Goal: Task Accomplishment & Management: Manage account settings

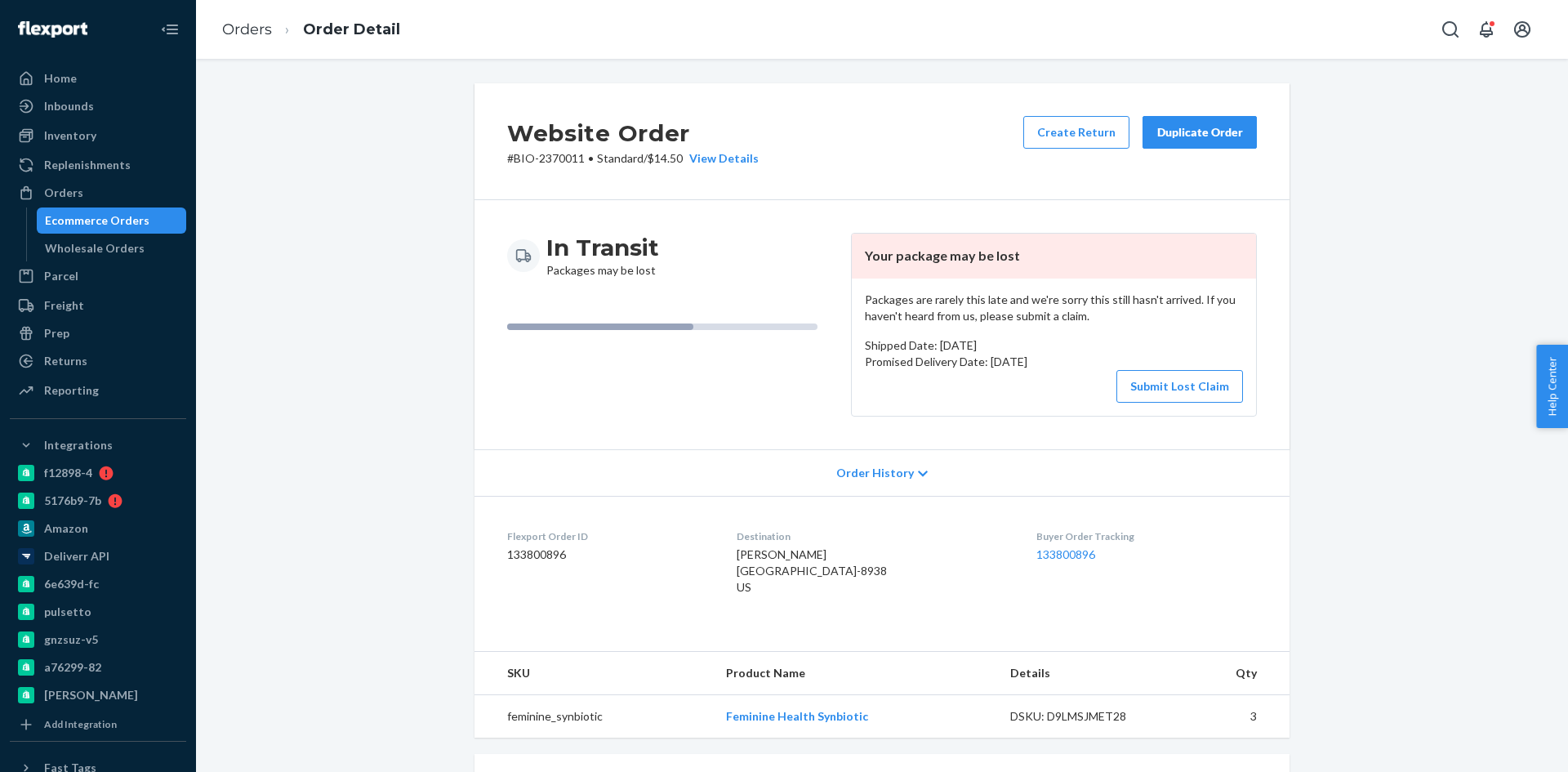
click at [89, 214] on div "Ecommerce Orders" at bounding box center [97, 221] width 105 height 17
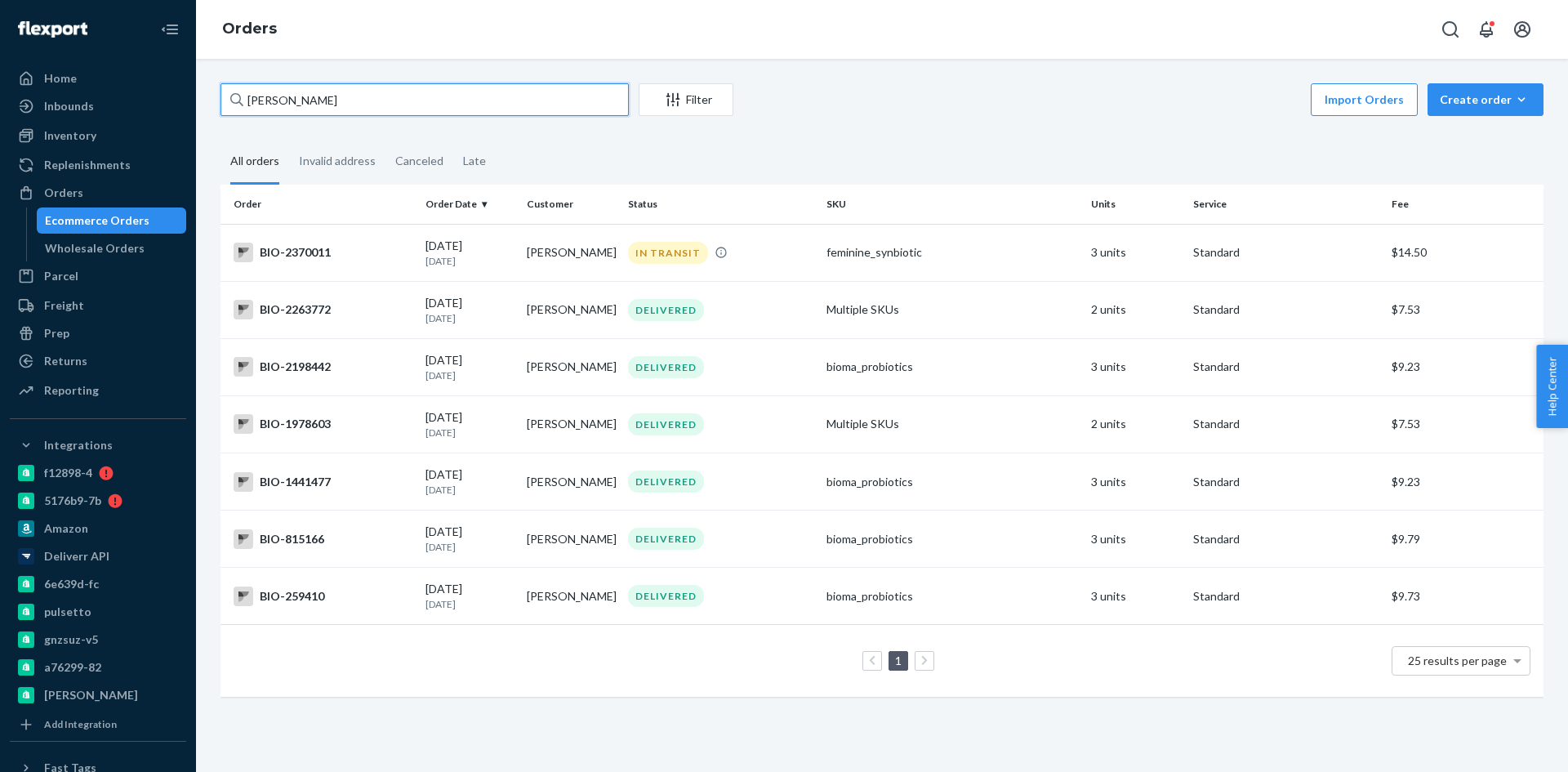
click at [318, 106] on input "[PERSON_NAME]" at bounding box center [425, 99] width 408 height 32
paste input "[PERSON_NAME]"
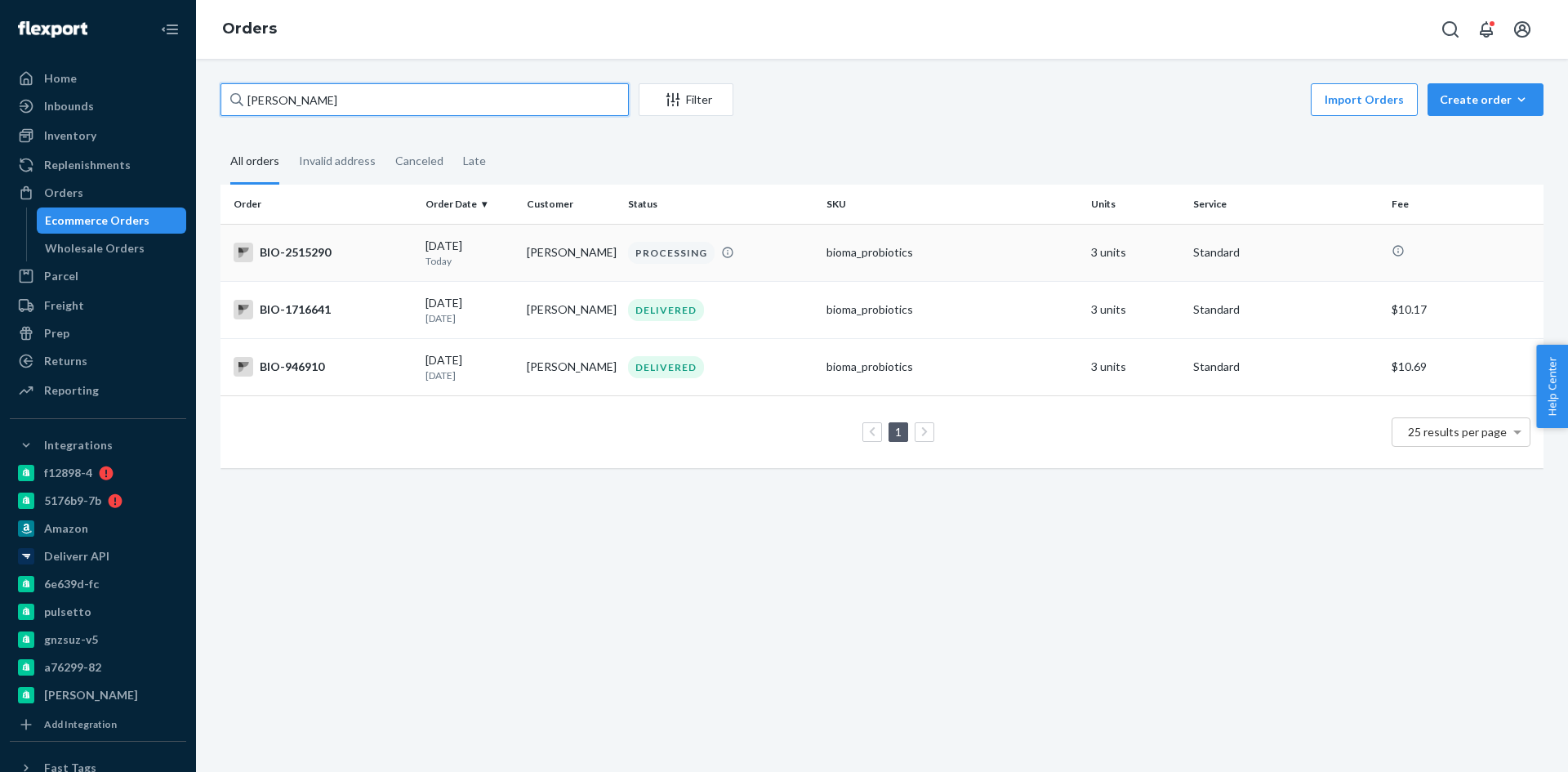
type input "[PERSON_NAME]"
click at [340, 251] on div "BIO-2515290" at bounding box center [322, 252] width 179 height 20
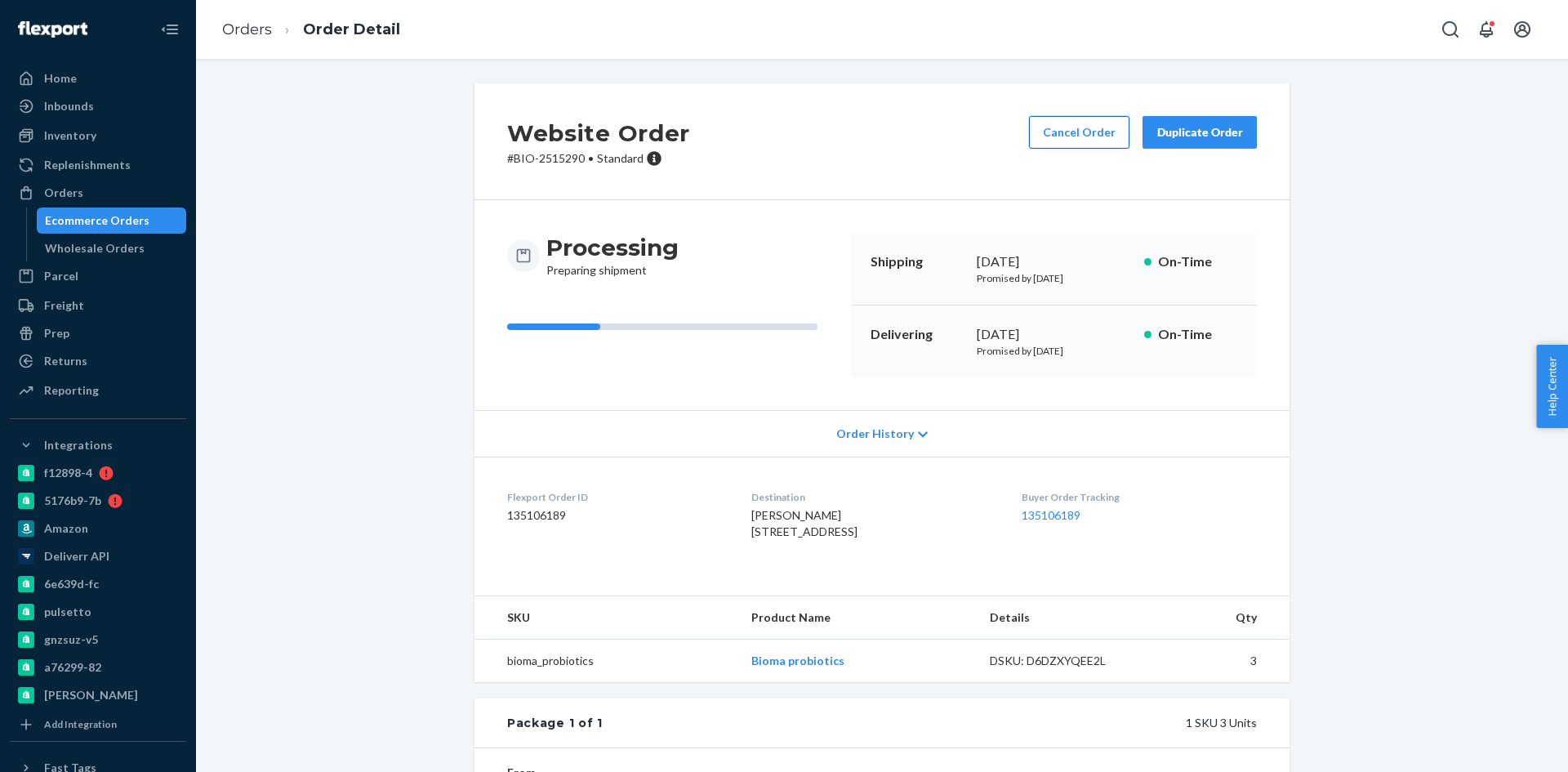
click at [1067, 133] on button "Cancel Order" at bounding box center [1079, 132] width 101 height 32
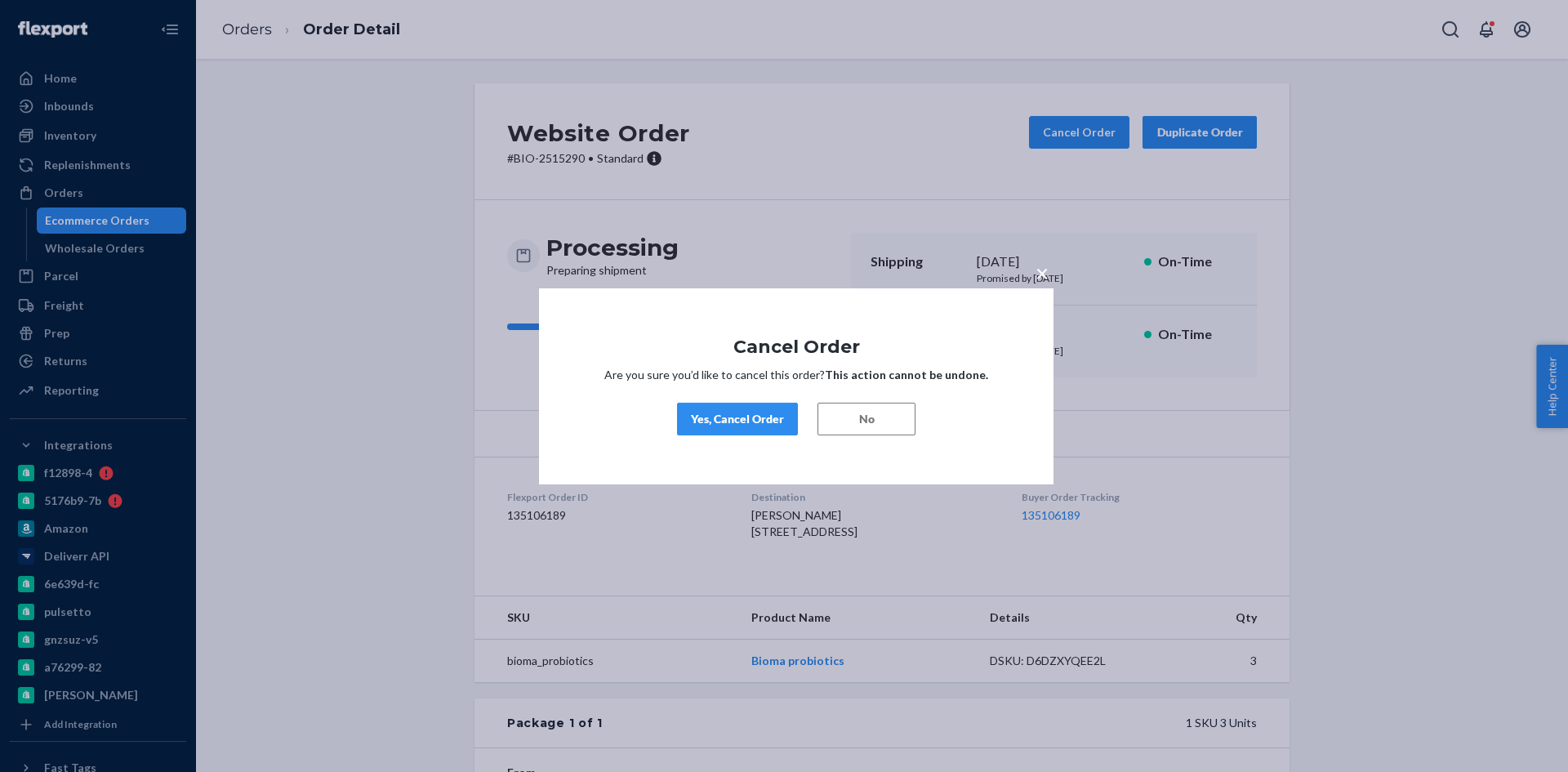
click at [844, 416] on button "No" at bounding box center [867, 418] width 98 height 32
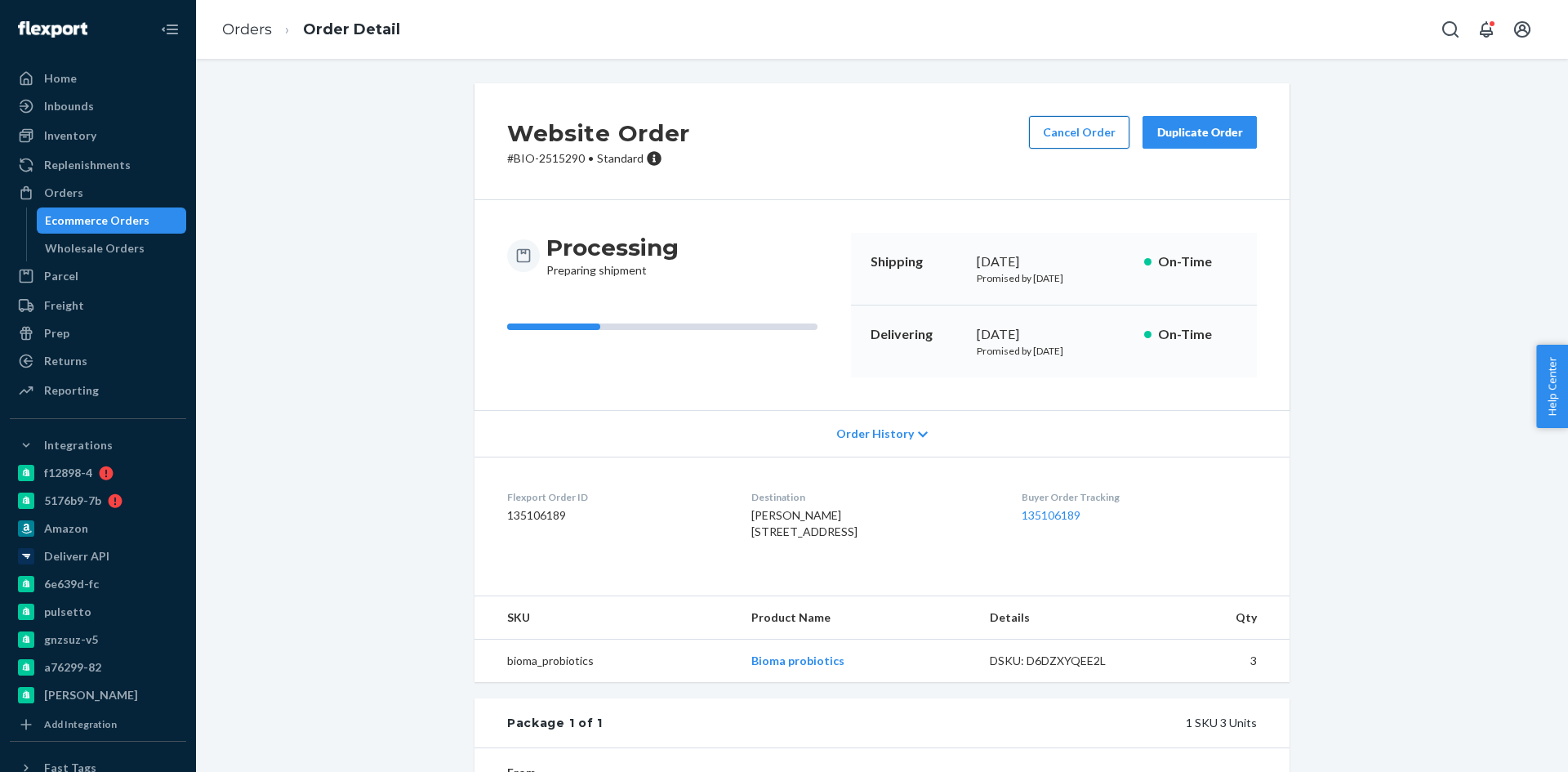
click at [1059, 124] on button "Cancel Order" at bounding box center [1079, 132] width 101 height 32
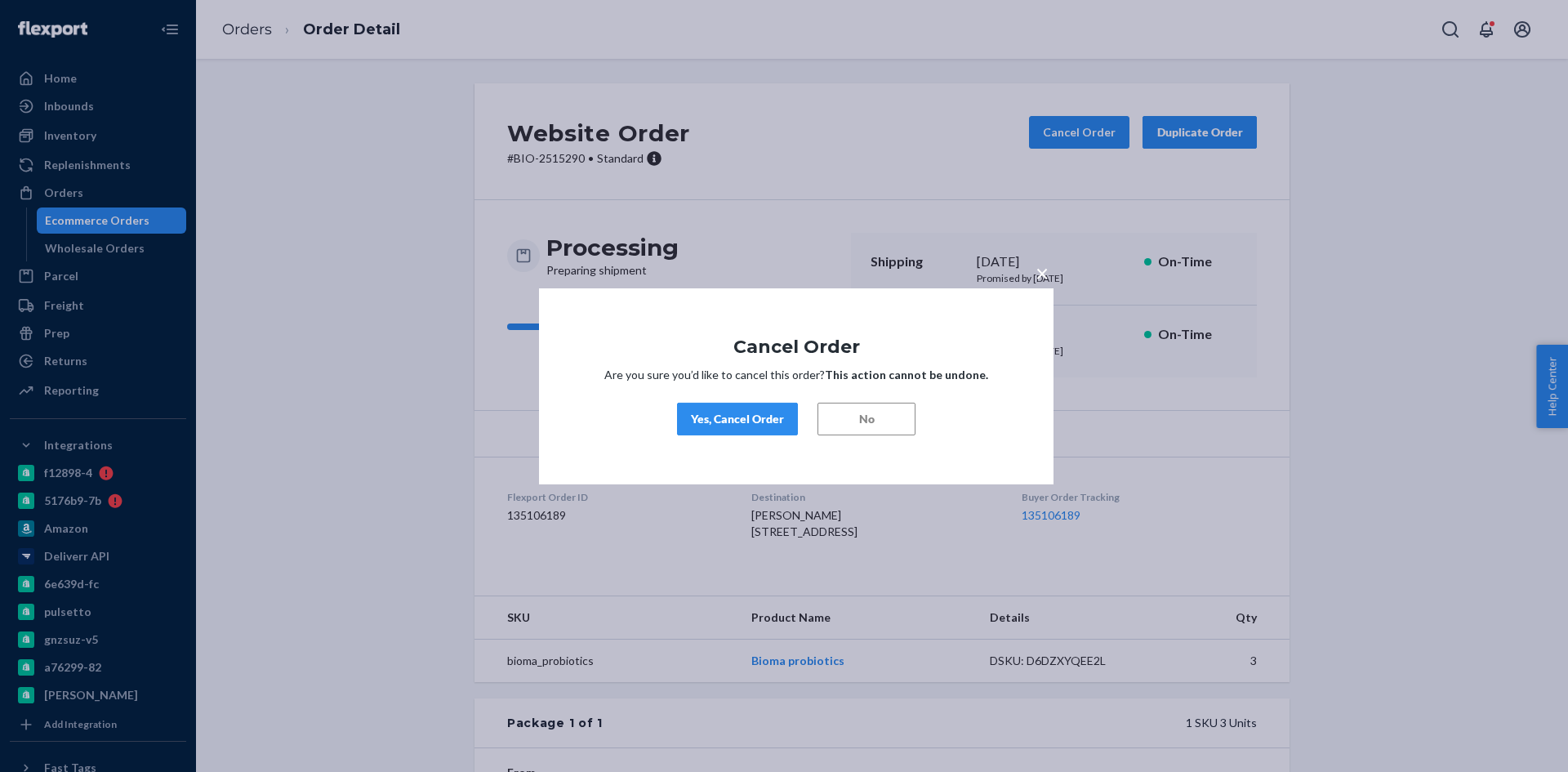
click at [726, 416] on div "Yes, Cancel Order" at bounding box center [738, 419] width 93 height 17
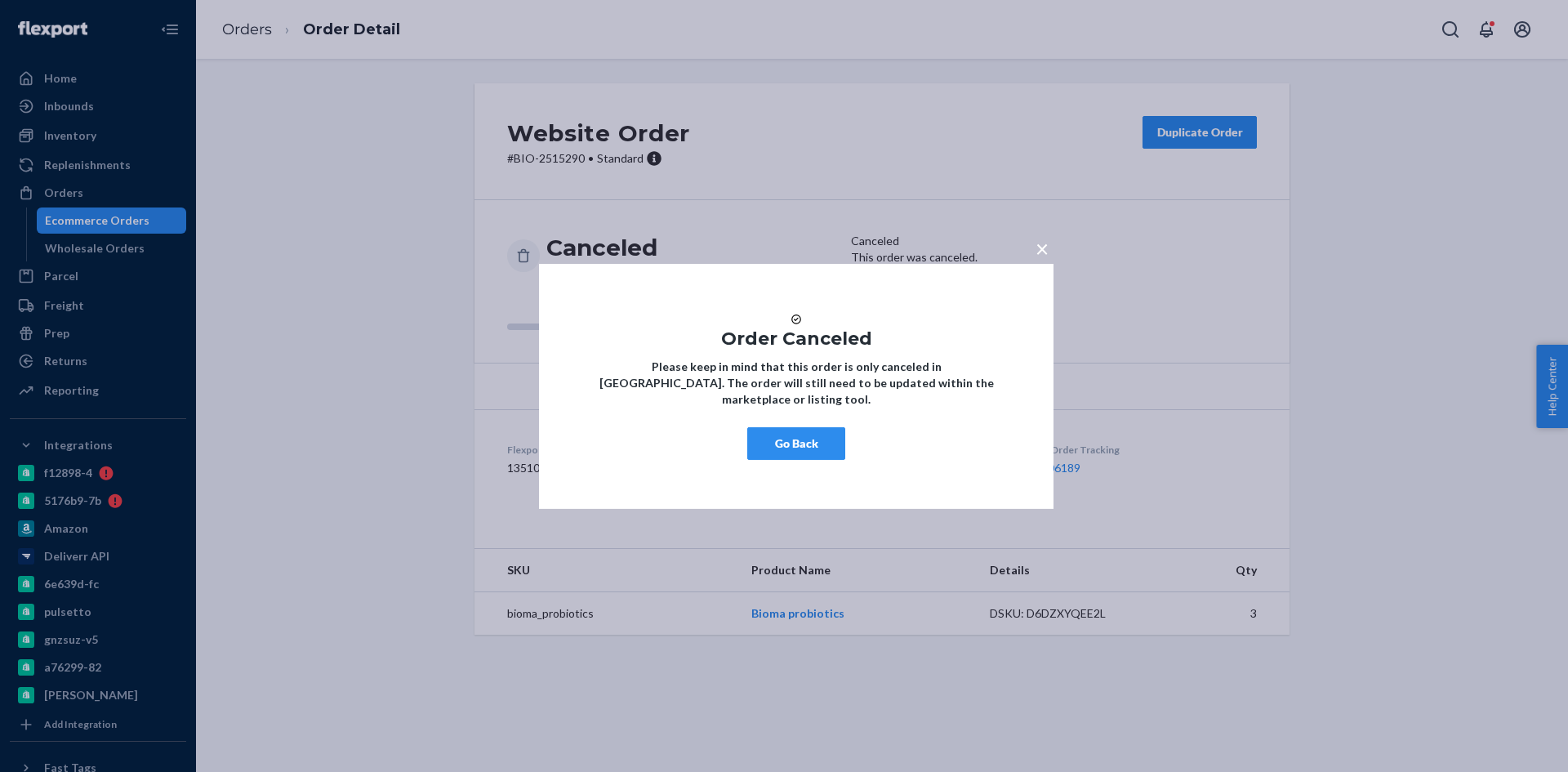
click at [782, 450] on button "Go Back" at bounding box center [796, 443] width 98 height 32
